Goal: Navigation & Orientation: Find specific page/section

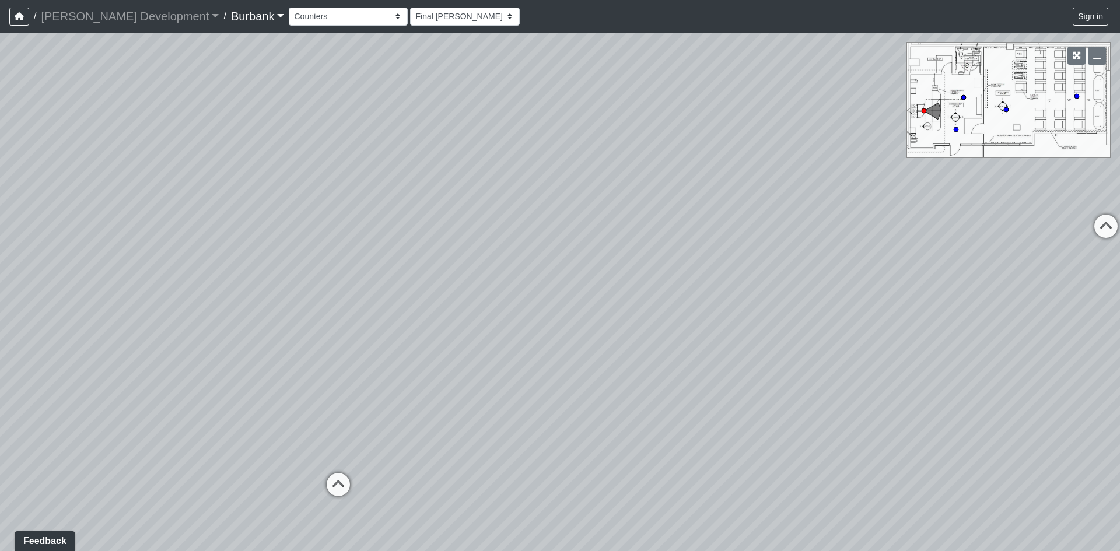
click at [816, 186] on div "Loading... B1 - Gallery Link (L4) - Bench Loading... B1 - Gallery Link (L4) - P…" at bounding box center [560, 292] width 1120 height 519
drag, startPoint x: 605, startPoint y: 313, endPoint x: 829, endPoint y: 287, distance: 225.6
click at [802, 295] on div "Loading... B1 - Gallery Link (L4) - Bench Loading... B1 - Gallery Link (L4) - P…" at bounding box center [560, 292] width 1120 height 519
drag, startPoint x: 356, startPoint y: 310, endPoint x: 886, endPoint y: 281, distance: 531.3
click at [722, 288] on div "Loading... B1 - Gallery Link (L4) - Bench Loading... B1 - Gallery Link (L4) - P…" at bounding box center [560, 292] width 1120 height 519
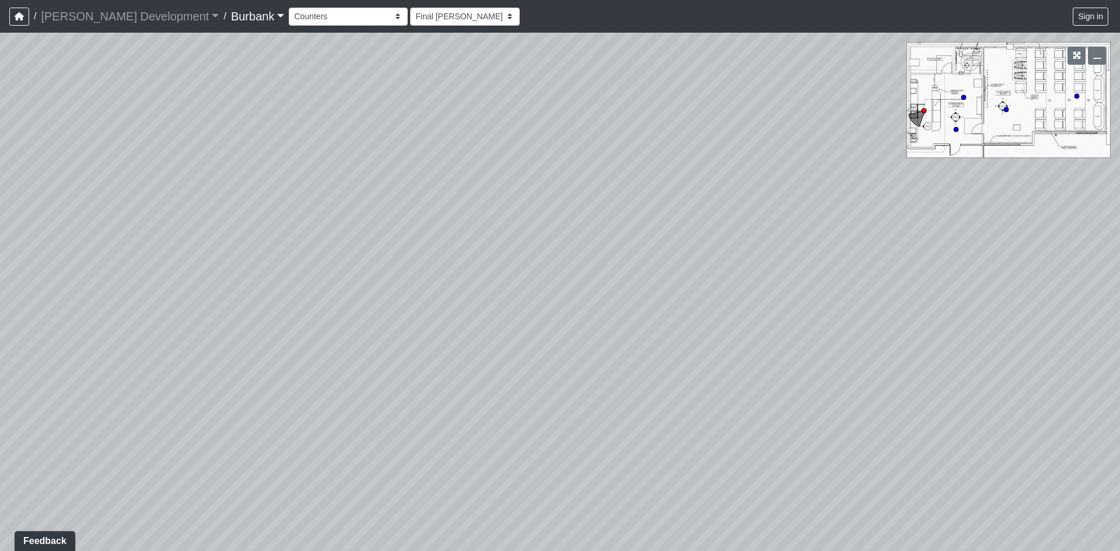
drag, startPoint x: 758, startPoint y: 284, endPoint x: 860, endPoint y: 275, distance: 102.5
click at [872, 282] on div "Loading... B1 - Gallery Link (L4) - Bench Loading... B1 - Gallery Link (L4) - P…" at bounding box center [560, 292] width 1120 height 519
drag, startPoint x: 732, startPoint y: 238, endPoint x: 534, endPoint y: 208, distance: 200.0
click at [568, 208] on div "Loading... B1 - Gallery Link (L4) - Bench Loading... B1 - Gallery Link (L4) - P…" at bounding box center [560, 292] width 1120 height 519
drag, startPoint x: 934, startPoint y: 217, endPoint x: 987, endPoint y: 348, distance: 141.6
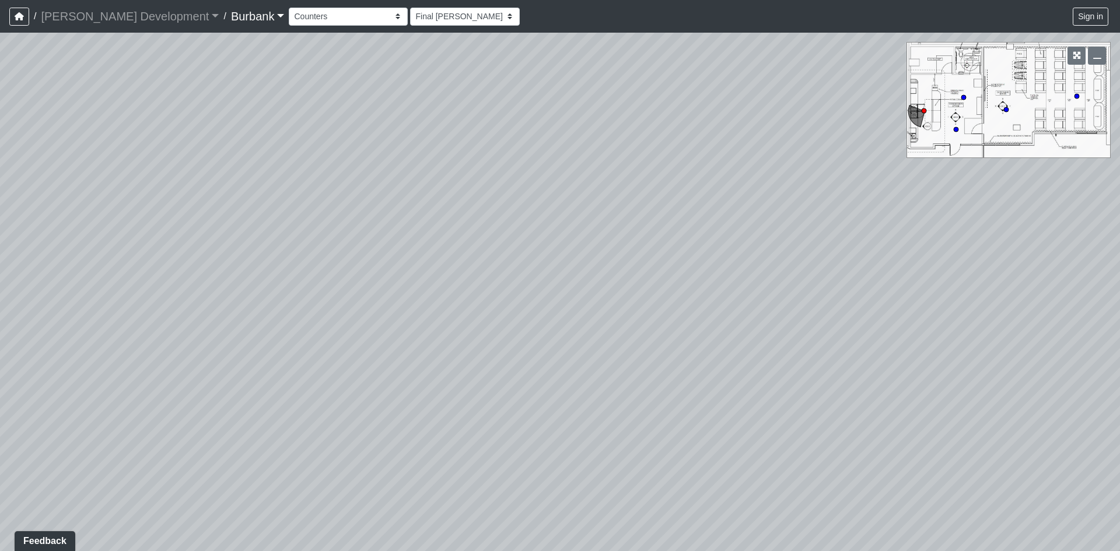
click at [987, 348] on div "Loading... B1 - Gallery Link (L4) - Bench Loading... B1 - Gallery Link (L4) - P…" at bounding box center [560, 292] width 1120 height 519
drag, startPoint x: 972, startPoint y: 345, endPoint x: 817, endPoint y: 369, distance: 156.4
click at [817, 369] on div "Loading... B1 - Gallery Link (L4) - Bench Loading... B1 - Gallery Link (L4) - P…" at bounding box center [560, 292] width 1120 height 519
drag, startPoint x: 619, startPoint y: 160, endPoint x: 204, endPoint y: 163, distance: 414.3
click at [206, 163] on div "Loading... B1 - Gallery Link (L4) - Bench Loading... B1 - Gallery Link (L4) - P…" at bounding box center [560, 292] width 1120 height 519
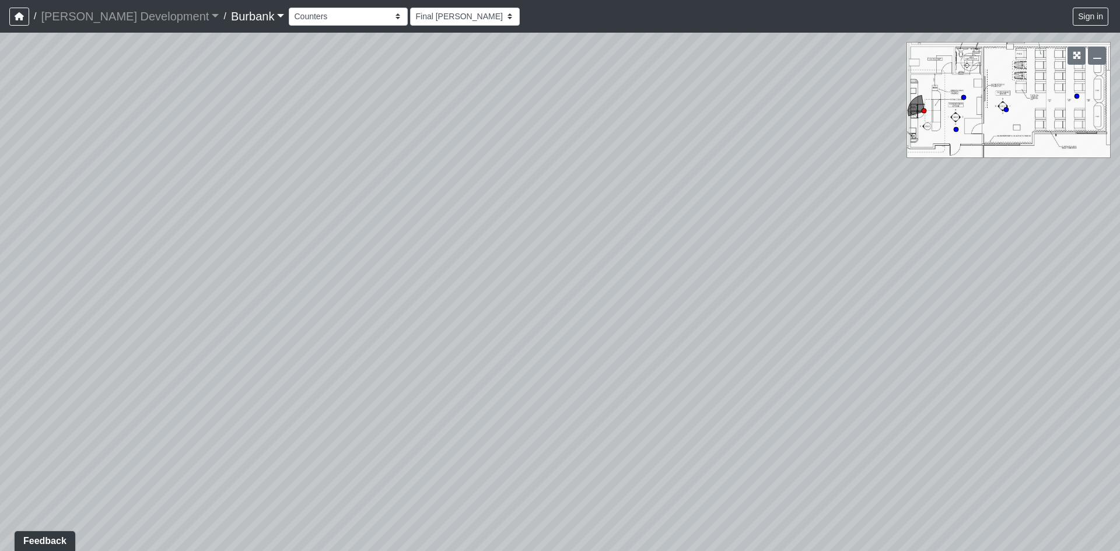
drag, startPoint x: 401, startPoint y: 188, endPoint x: 629, endPoint y: 61, distance: 260.7
click at [625, 61] on div "Loading... B1 - Gallery Link (L4) - Bench Loading... B1 - Gallery Link (L4) - P…" at bounding box center [560, 292] width 1120 height 519
drag, startPoint x: 359, startPoint y: 222, endPoint x: 552, endPoint y: 271, distance: 199.3
click at [599, 261] on div "Loading... B1 - Gallery Link (L4) - Bench Loading... B1 - Gallery Link (L4) - P…" at bounding box center [560, 292] width 1120 height 519
drag, startPoint x: 303, startPoint y: 334, endPoint x: 671, endPoint y: 347, distance: 367.9
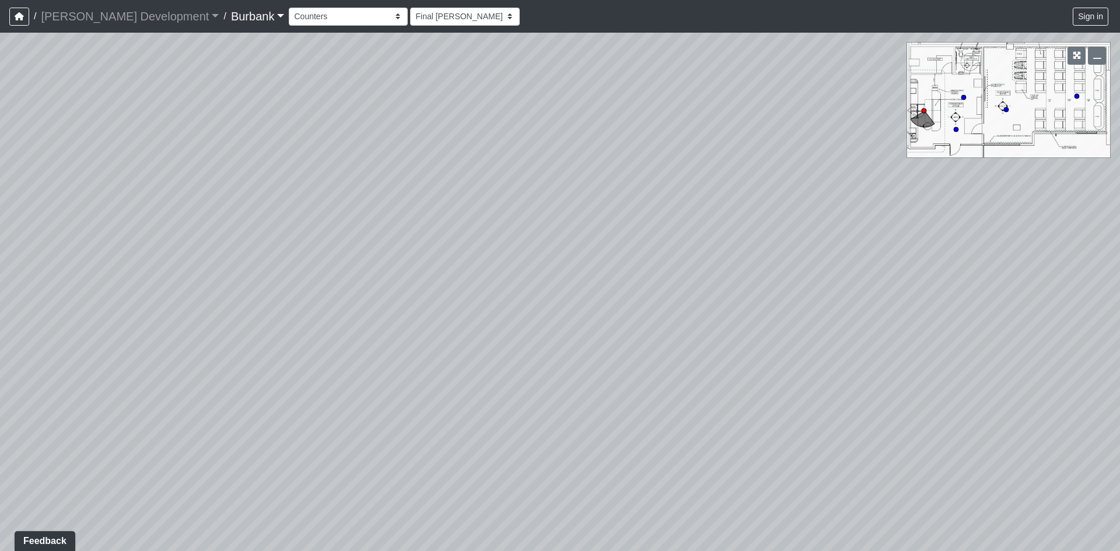
click at [678, 347] on div "Loading... B1 - Gallery Link (L4) - Bench Loading... B1 - Gallery Link (L4) - P…" at bounding box center [560, 292] width 1120 height 519
click at [392, 354] on div "Loading... Concession Stand" at bounding box center [390, 369] width 35 height 35
drag, startPoint x: 648, startPoint y: 310, endPoint x: 104, endPoint y: 302, distance: 544.5
click at [352, 308] on div "Loading... B1 - Gallery Link (L4) - Bench Loading... B1 - Gallery Link (L4) - P…" at bounding box center [560, 292] width 1120 height 519
drag, startPoint x: 812, startPoint y: 252, endPoint x: 525, endPoint y: 258, distance: 287.8
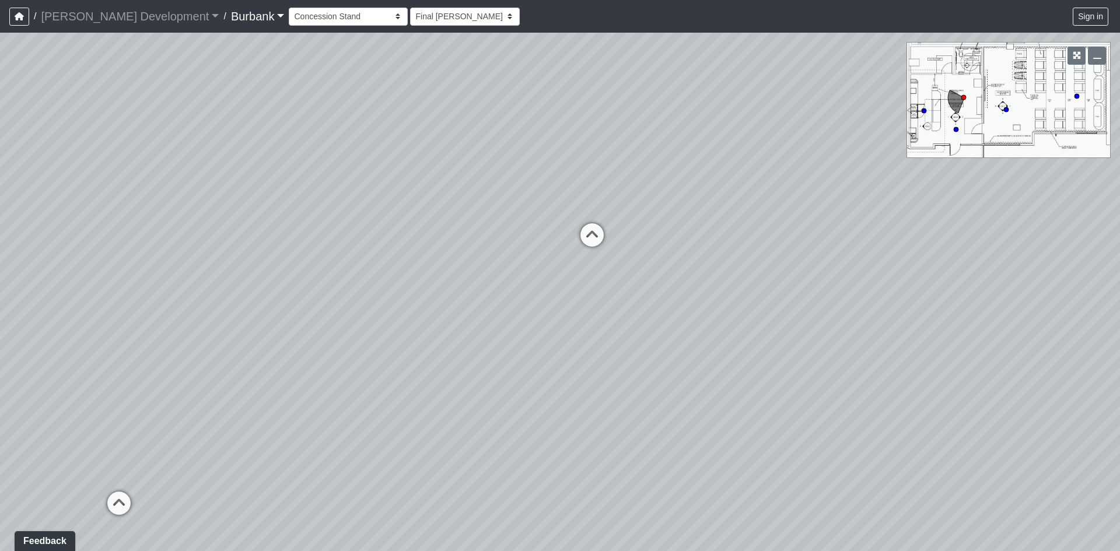
click at [525, 258] on div "Loading... B1 - Gallery Link (L4) - Bench Loading... B1 - Gallery Link (L4) - P…" at bounding box center [560, 292] width 1120 height 519
drag, startPoint x: 523, startPoint y: 211, endPoint x: 301, endPoint y: 291, distance: 237.0
click at [301, 291] on div "Loading... B1 - Gallery Link (L4) - Bench Loading... B1 - Gallery Link (L4) - P…" at bounding box center [560, 292] width 1120 height 519
drag, startPoint x: 467, startPoint y: 311, endPoint x: 678, endPoint y: 359, distance: 216.2
click at [678, 359] on div "Loading... B1 - Gallery Link (L4) - Bench Loading... B1 - Gallery Link (L4) - P…" at bounding box center [560, 292] width 1120 height 519
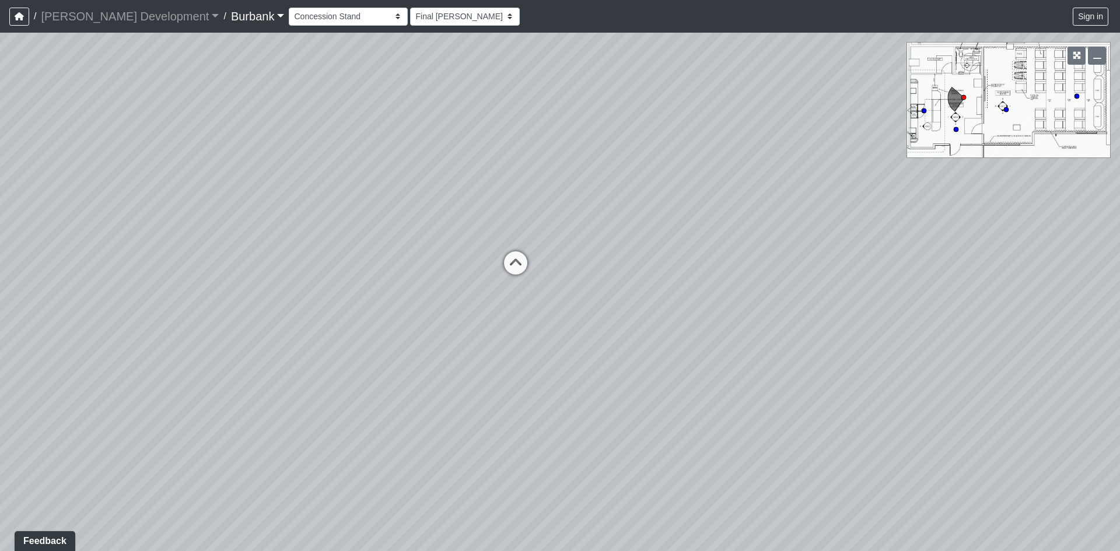
drag, startPoint x: 678, startPoint y: 359, endPoint x: 806, endPoint y: 304, distance: 139.8
click at [806, 304] on div "Loading... B1 - Gallery Link (L4) - Bench Loading... B1 - Gallery Link (L4) - P…" at bounding box center [560, 292] width 1120 height 519
drag, startPoint x: 550, startPoint y: 323, endPoint x: 948, endPoint y: 330, distance: 398.1
click at [832, 322] on div "Loading... B1 - Gallery Link (L4) - Bench Loading... B1 - Gallery Link (L4) - P…" at bounding box center [560, 292] width 1120 height 519
click at [604, 271] on icon at bounding box center [613, 263] width 35 height 35
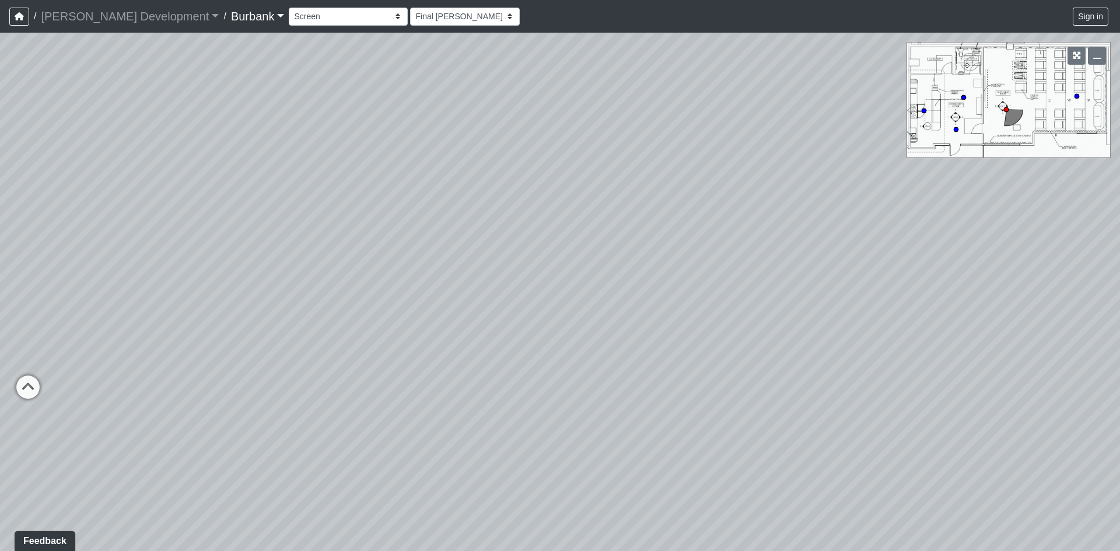
drag, startPoint x: 381, startPoint y: 298, endPoint x: 797, endPoint y: 296, distance: 416.1
click at [781, 294] on div "Loading... B1 - Gallery Link (L4) - Bench Loading... B1 - Gallery Link (L4) - P…" at bounding box center [560, 292] width 1120 height 519
drag, startPoint x: 643, startPoint y: 314, endPoint x: 154, endPoint y: 312, distance: 488.5
click at [154, 312] on div "Loading... B1 - Gallery Link (L4) - Bench Loading... B1 - Gallery Link (L4) - P…" at bounding box center [560, 292] width 1120 height 519
drag, startPoint x: 568, startPoint y: 280, endPoint x: 670, endPoint y: 359, distance: 129.3
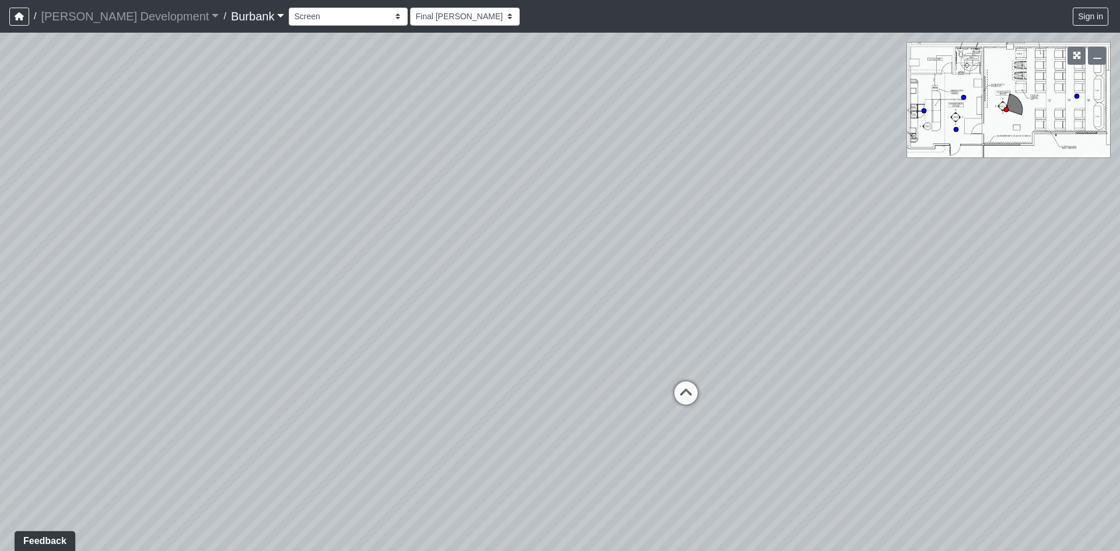
click at [670, 359] on div "Loading... B1 - Gallery Link (L4) - Bench Loading... B1 - Gallery Link (L4) - P…" at bounding box center [560, 292] width 1120 height 519
drag, startPoint x: 741, startPoint y: 368, endPoint x: 552, endPoint y: 299, distance: 200.7
click at [552, 299] on div "Loading... B1 - Gallery Link (L4) - Bench Loading... B1 - Gallery Link (L4) - P…" at bounding box center [560, 292] width 1120 height 519
drag, startPoint x: 511, startPoint y: 392, endPoint x: 792, endPoint y: 341, distance: 286.4
click at [754, 350] on div "Loading... B1 - Gallery Link (L4) - Bench Loading... B1 - Gallery Link (L4) - P…" at bounding box center [560, 292] width 1120 height 519
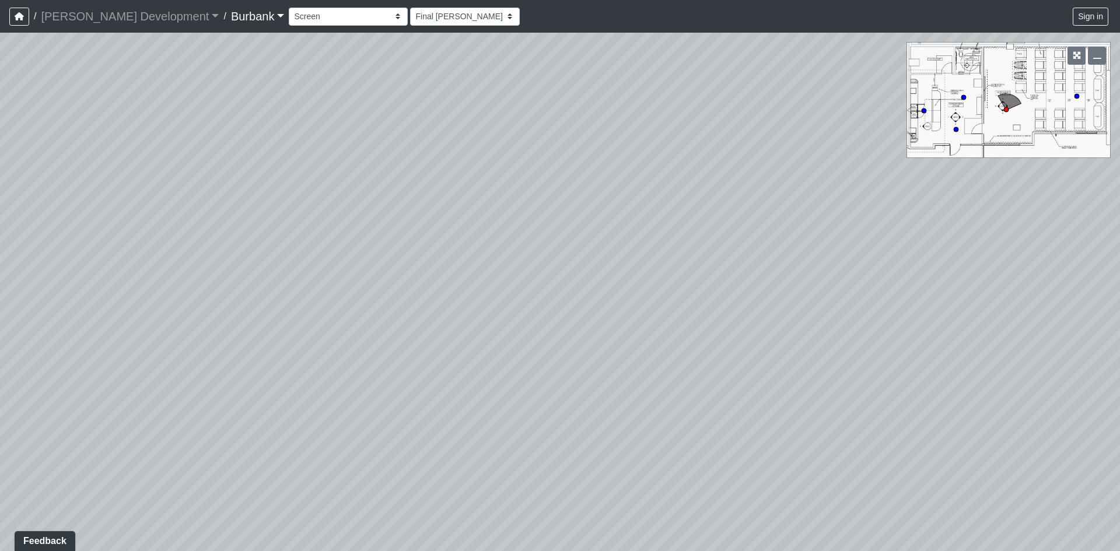
drag, startPoint x: 556, startPoint y: 337, endPoint x: 651, endPoint y: 366, distance: 99.5
click at [639, 360] on div "Loading... B1 - Gallery Link (L4) - Bench Loading... B1 - Gallery Link (L4) - P…" at bounding box center [560, 292] width 1120 height 519
drag, startPoint x: 506, startPoint y: 354, endPoint x: 792, endPoint y: 355, distance: 286.5
click at [735, 354] on div "Loading... B1 - Gallery Link (L4) - Bench Loading... B1 - Gallery Link (L4) - P…" at bounding box center [560, 292] width 1120 height 519
click at [570, 225] on icon at bounding box center [580, 234] width 35 height 35
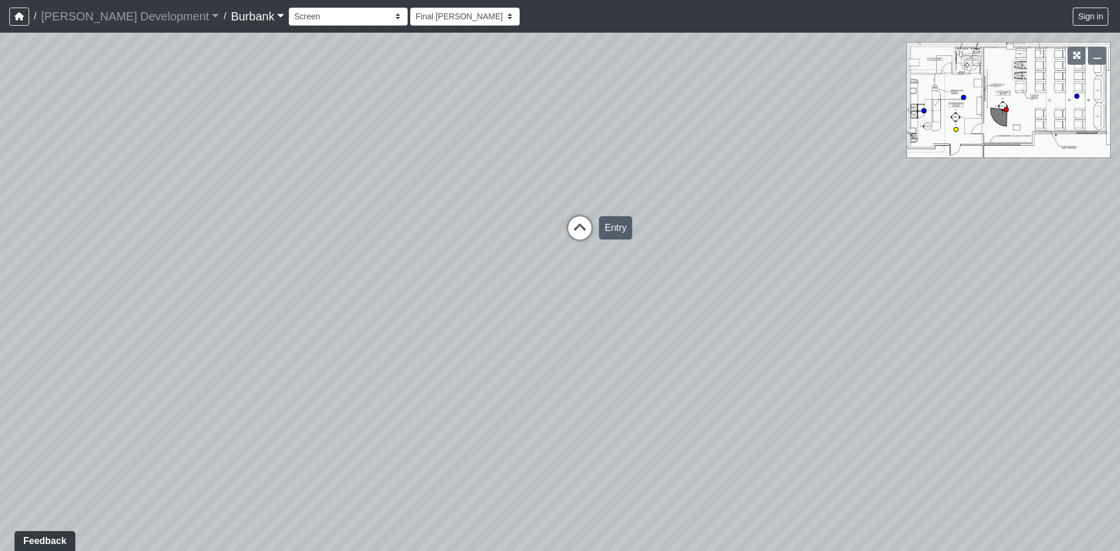
select select "pnU7ocg18QDa33BArmJsZf"
drag, startPoint x: 816, startPoint y: 173, endPoint x: 600, endPoint y: 268, distance: 235.6
click at [600, 268] on div "Loading... B1 - Gallery Link (L4) - Bench Loading... B1 - Gallery Link (L4) - P…" at bounding box center [560, 292] width 1120 height 519
click at [1097, 54] on icon "button" at bounding box center [1098, 55] width 8 height 8
